Goal: Use online tool/utility: Utilize a website feature to perform a specific function

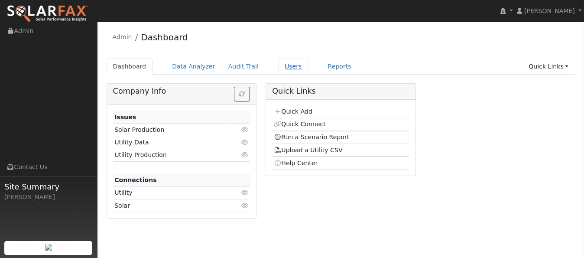
click at [281, 65] on link "Users" at bounding box center [293, 66] width 30 height 16
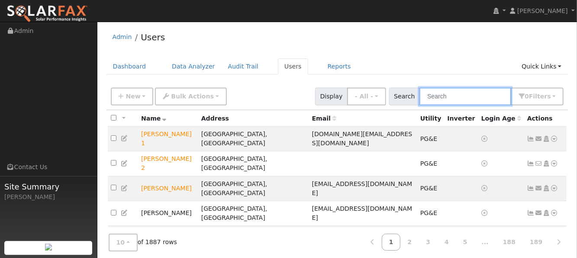
click at [445, 94] on input "text" at bounding box center [466, 96] width 92 height 18
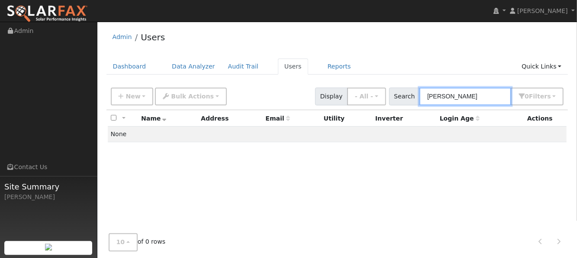
click at [445, 94] on input "chrisoni" at bounding box center [466, 96] width 92 height 18
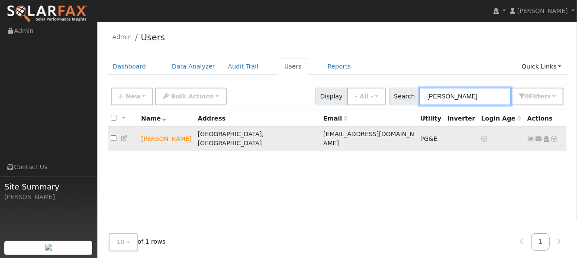
type input "chris oni"
click at [554, 136] on icon at bounding box center [555, 139] width 8 height 6
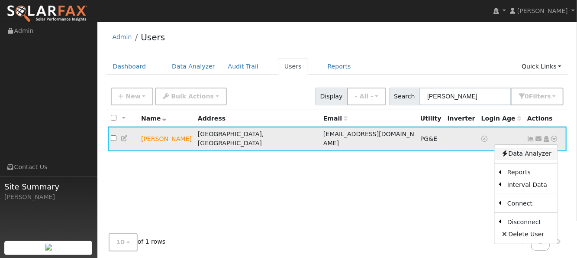
click at [524, 148] on link "Data Analyzer" at bounding box center [526, 154] width 63 height 12
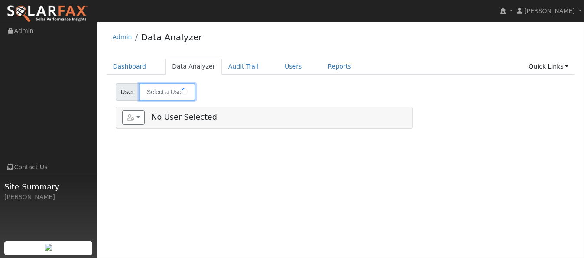
type input "[PERSON_NAME]"
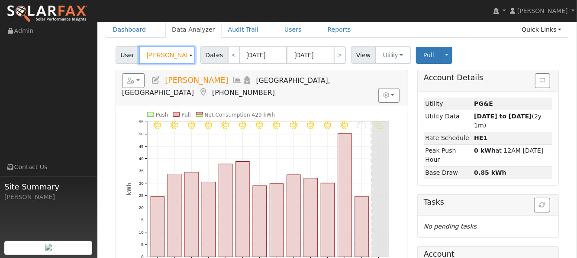
scroll to position [58, 0]
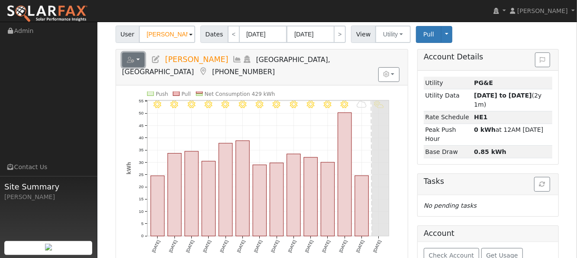
click at [141, 55] on button "button" at bounding box center [133, 59] width 23 height 15
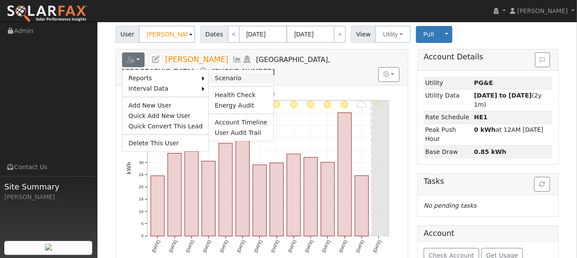
click at [213, 73] on link "Scenario" at bounding box center [241, 78] width 65 height 10
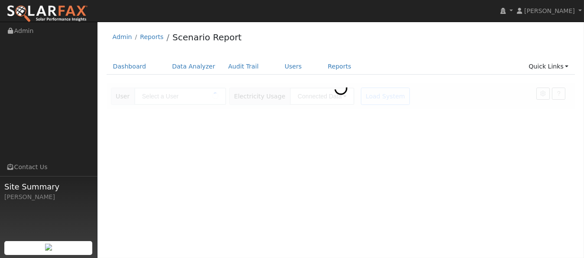
type input "[PERSON_NAME]"
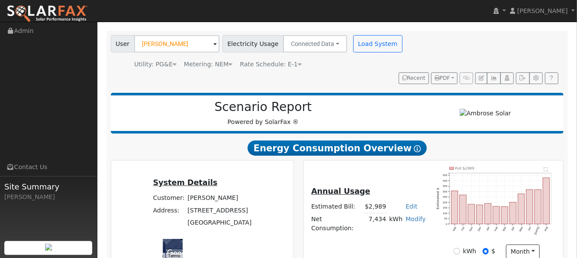
scroll to position [110, 0]
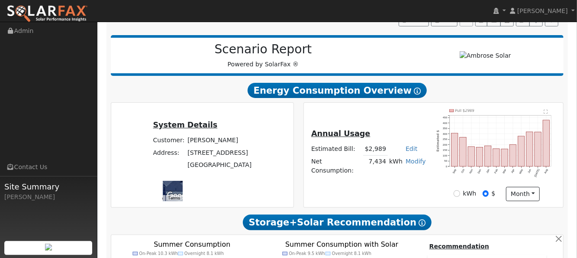
type input "11780"
click at [459, 190] on input "kWh" at bounding box center [457, 193] width 6 height 6
radio input "true"
radio input "false"
click at [547, 109] on text "" at bounding box center [547, 111] width 4 height 4
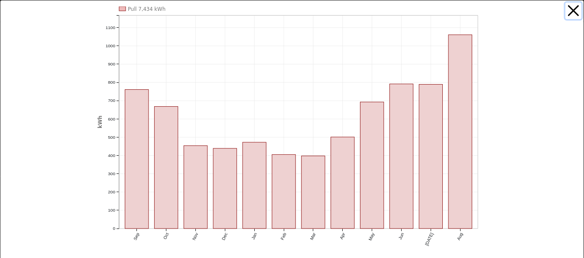
click at [569, 13] on button "button" at bounding box center [573, 11] width 16 height 16
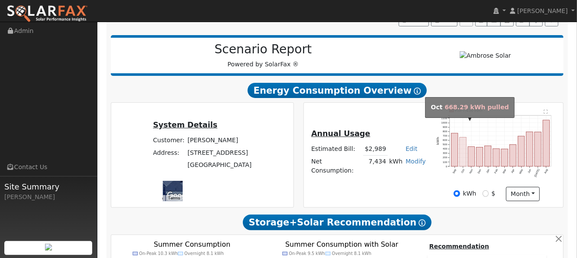
click at [462, 142] on rect "onclick=""" at bounding box center [463, 151] width 6 height 29
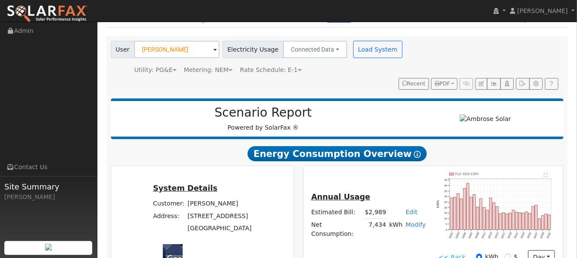
scroll to position [0, 0]
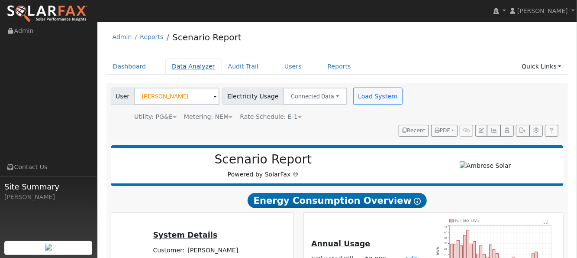
click at [186, 64] on link "Data Analyzer" at bounding box center [193, 66] width 56 height 16
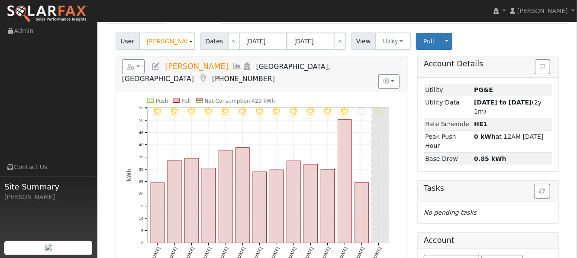
scroll to position [108, 0]
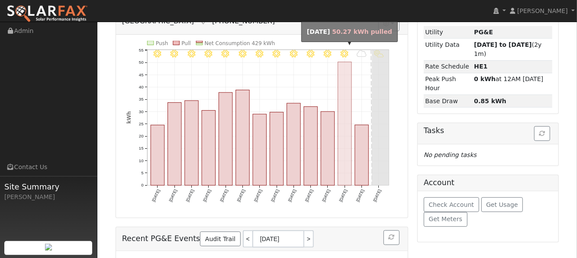
click at [347, 157] on rect "onclick=""" at bounding box center [344, 123] width 13 height 123
type input "09/23/2025"
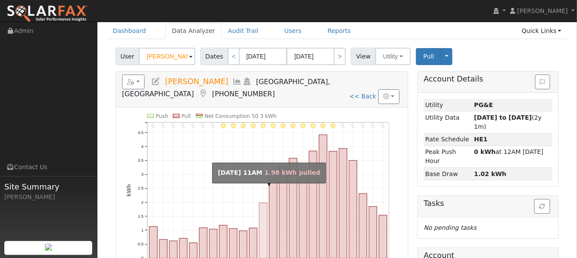
scroll to position [0, 0]
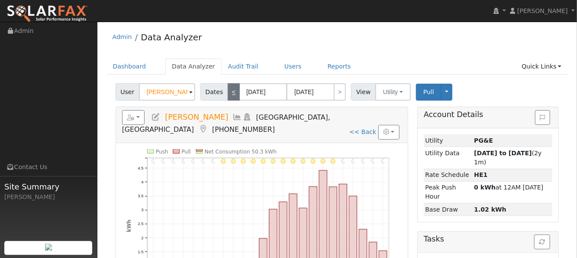
click at [228, 94] on link "<" at bounding box center [234, 91] width 12 height 17
type input "09/22/2025"
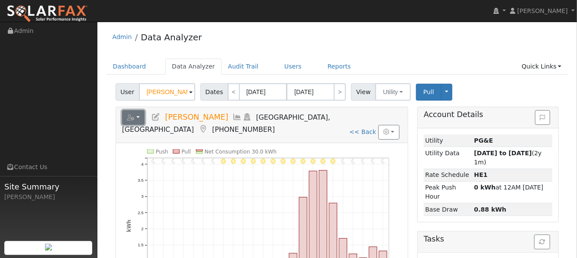
click at [124, 117] on button "button" at bounding box center [133, 117] width 23 height 15
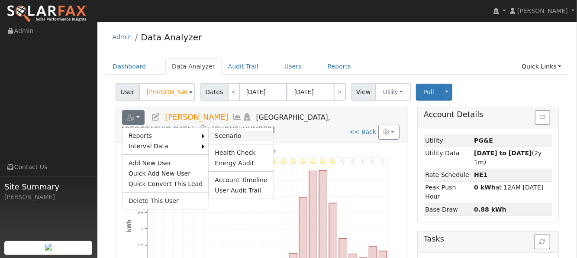
click at [238, 136] on link "Scenario" at bounding box center [241, 135] width 65 height 10
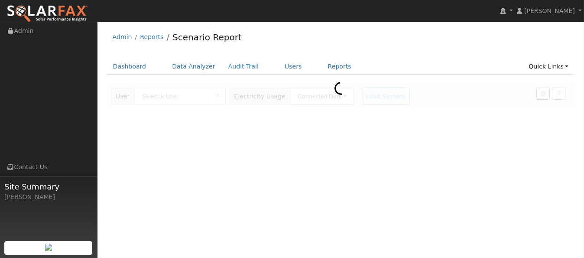
type input "[PERSON_NAME]"
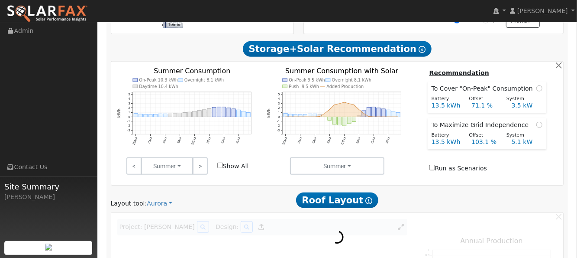
scroll to position [399, 0]
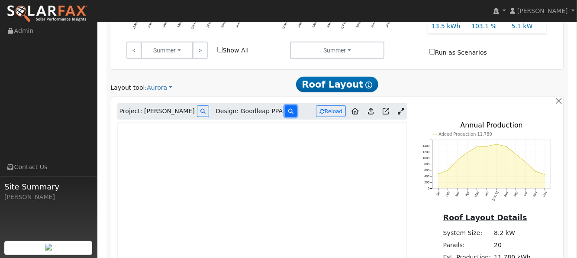
click at [288, 109] on icon at bounding box center [290, 111] width 5 height 5
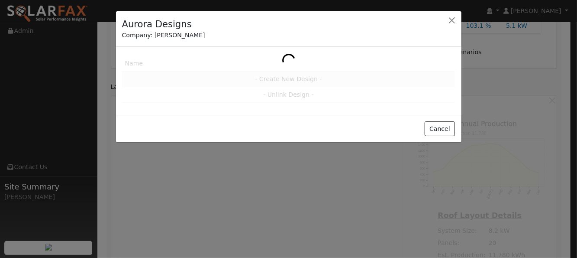
scroll to position [399, 0]
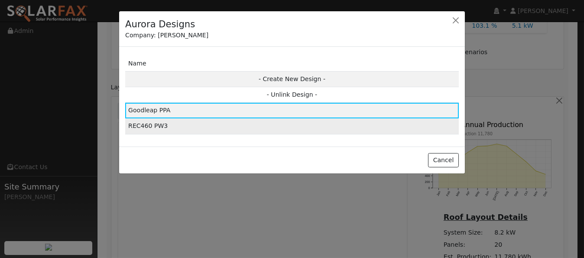
click at [149, 123] on td "REC460 PW3" at bounding box center [291, 126] width 333 height 16
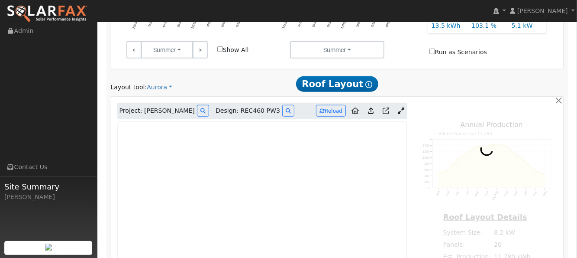
type input "12190"
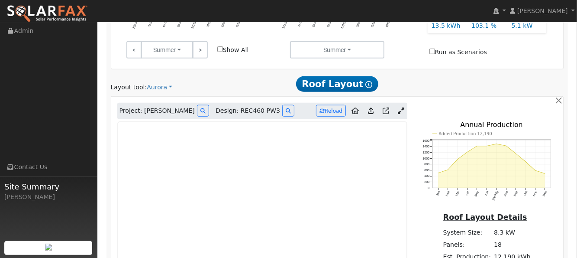
click at [356, 107] on icon at bounding box center [355, 110] width 7 height 6
click at [370, 107] on icon at bounding box center [371, 110] width 6 height 6
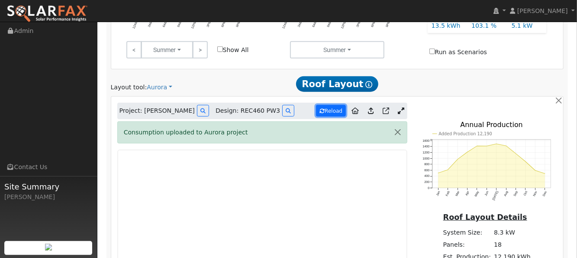
click at [331, 105] on button "Reload" at bounding box center [331, 111] width 30 height 12
click at [387, 107] on icon at bounding box center [386, 110] width 6 height 6
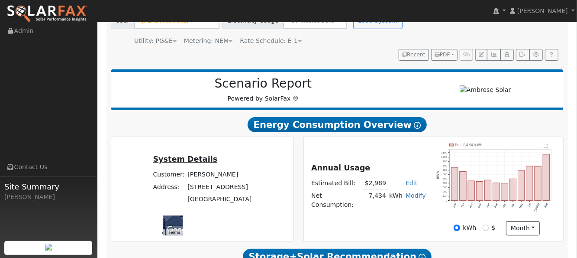
scroll to position [0, 0]
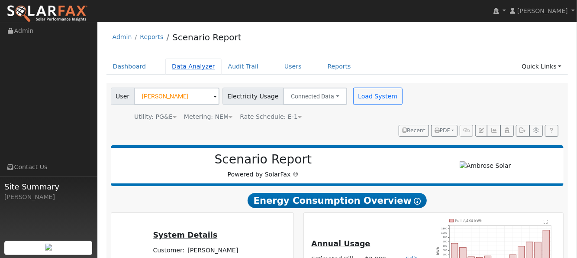
click at [200, 65] on link "Data Analyzer" at bounding box center [193, 66] width 56 height 16
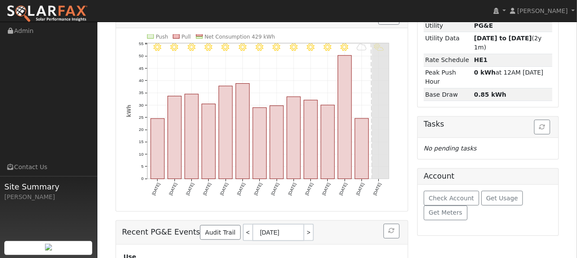
scroll to position [151, 0]
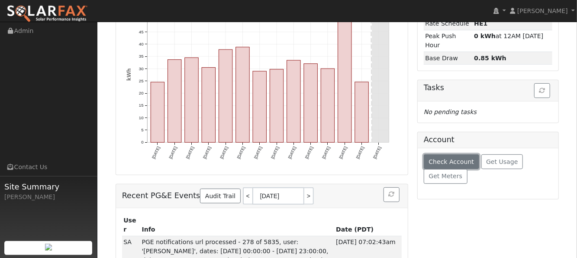
click at [447, 159] on span "Check Account" at bounding box center [451, 161] width 45 height 7
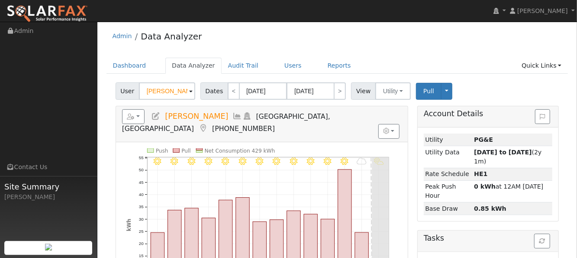
scroll to position [0, 0]
